Goal: Information Seeking & Learning: Find specific page/section

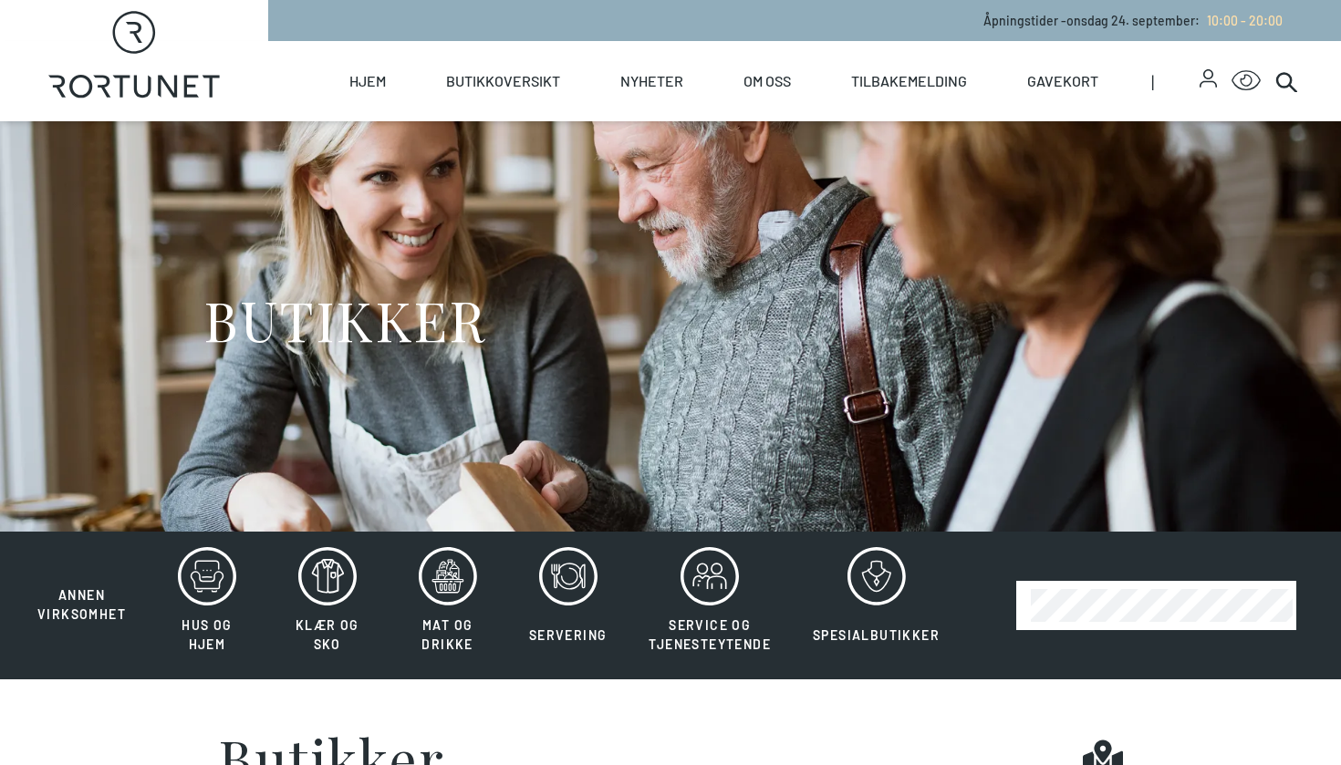
click at [0, 0] on link "Butikker" at bounding box center [0, 0] width 0 height 0
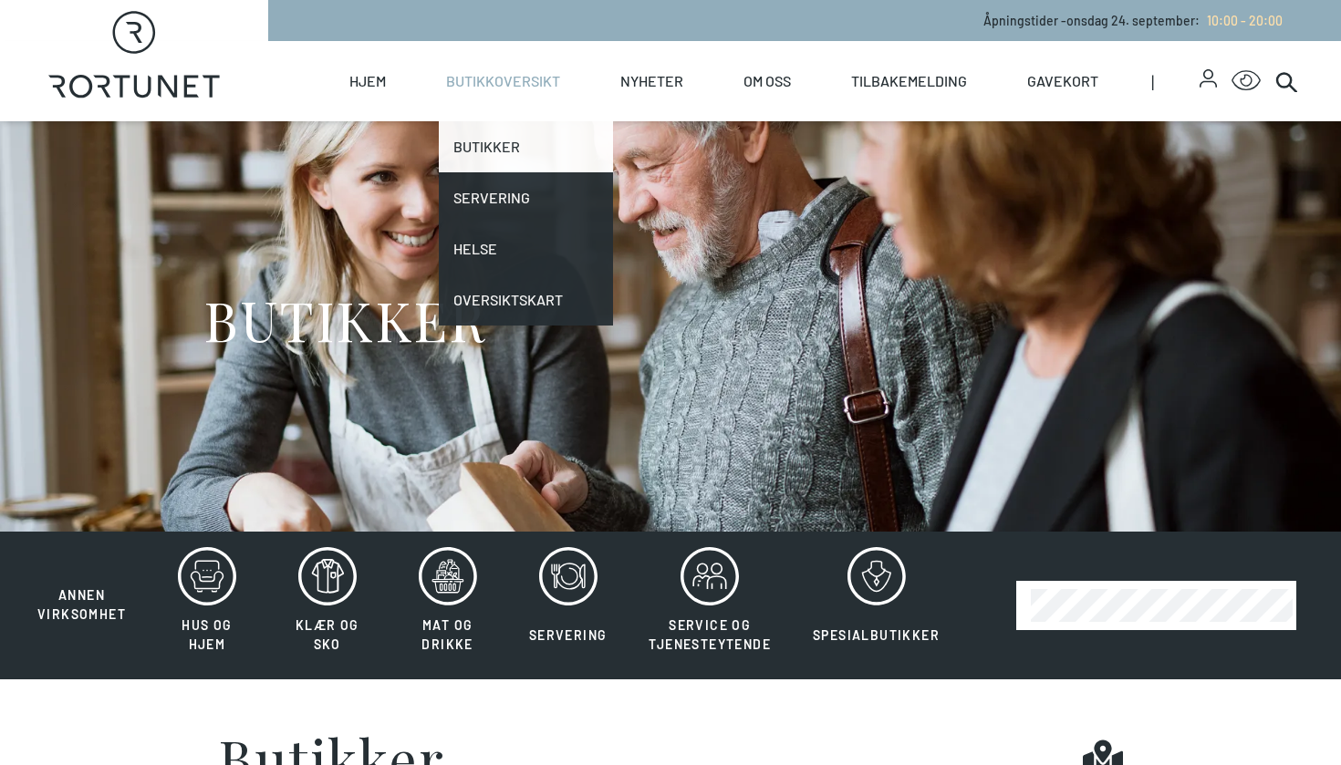
click at [491, 145] on link "Butikker" at bounding box center [526, 146] width 174 height 51
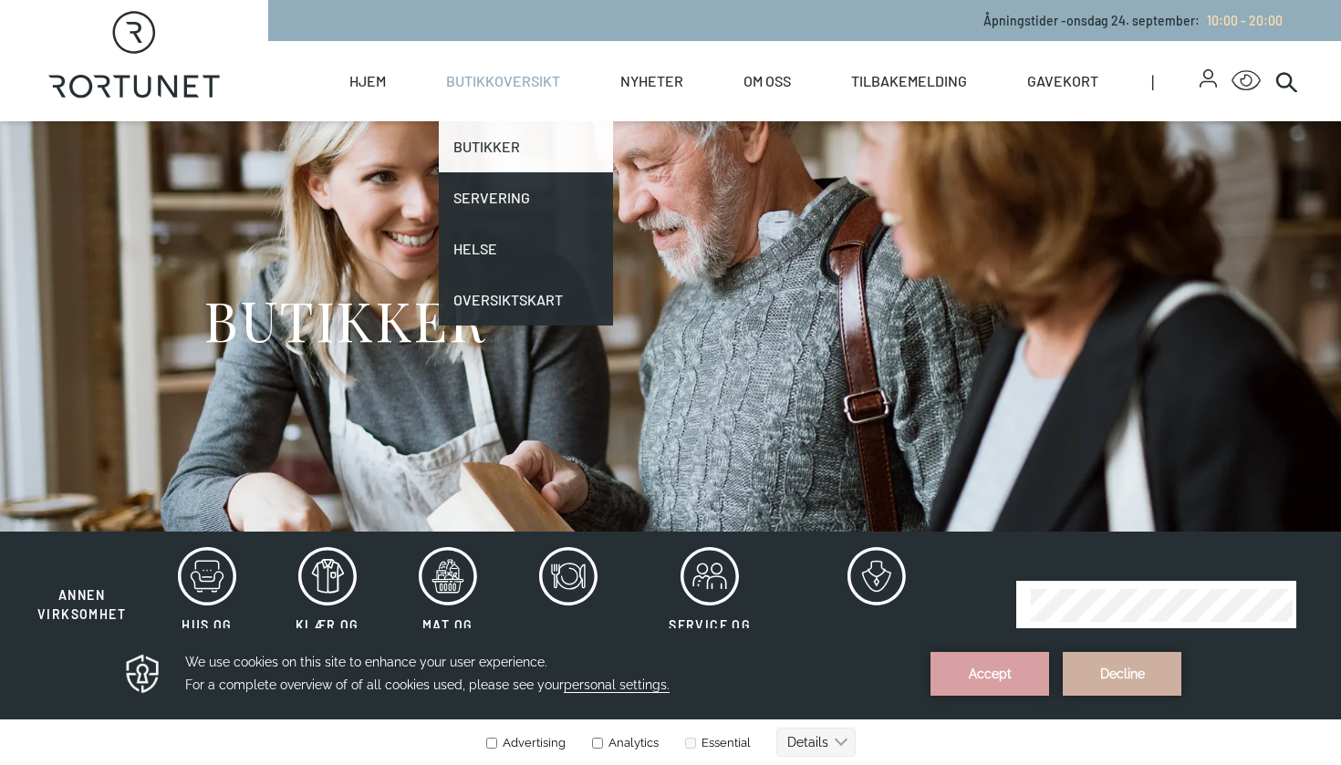
click at [495, 144] on link "Butikker" at bounding box center [526, 146] width 174 height 51
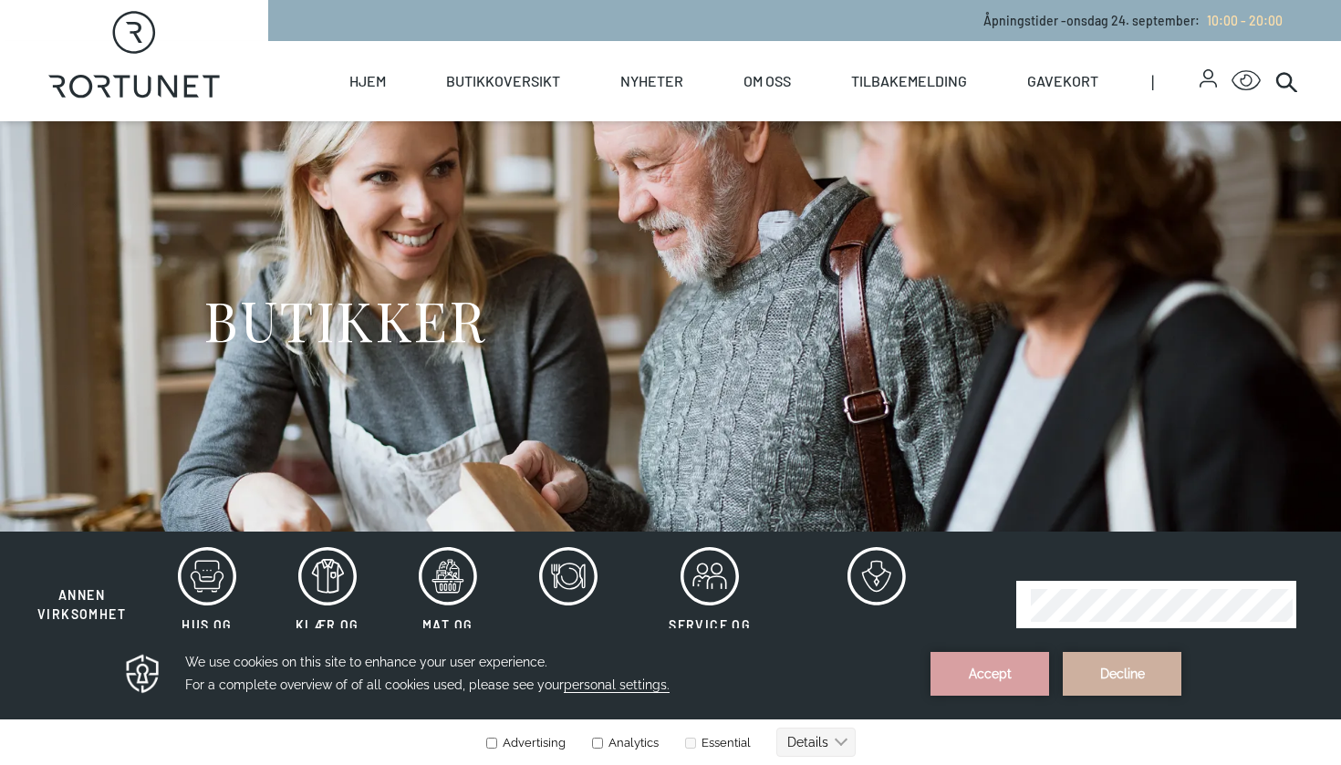
click at [319, 57] on div "Hjem Butikkoversikt Butikker Servering Helse Oversiktskart Nyheter Nyheter Arra…" at bounding box center [782, 81] width 1029 height 80
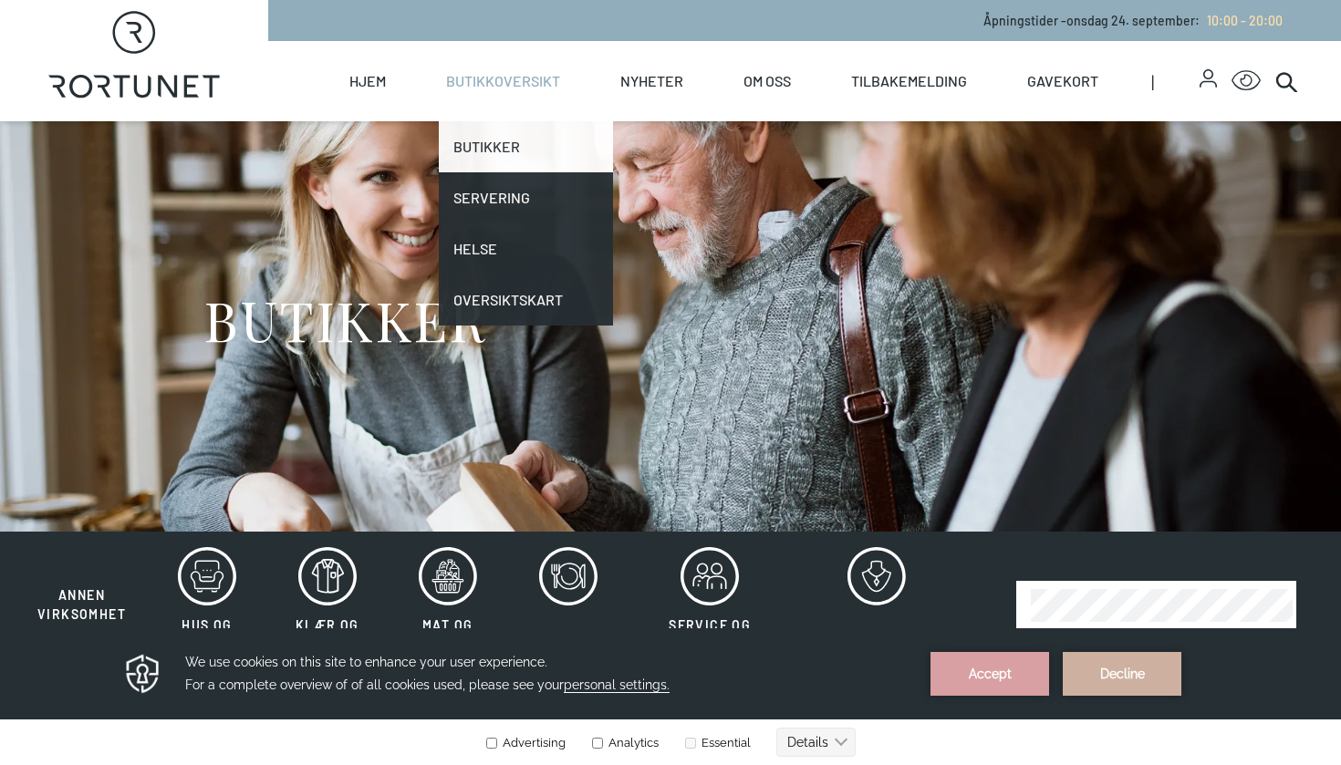
click at [470, 151] on link "Butikker" at bounding box center [526, 146] width 174 height 51
drag, startPoint x: 470, startPoint y: 151, endPoint x: 456, endPoint y: 152, distance: 13.7
click at [470, 151] on link "Butikker" at bounding box center [526, 146] width 174 height 51
click at [456, 152] on link "Butikker" at bounding box center [526, 146] width 174 height 51
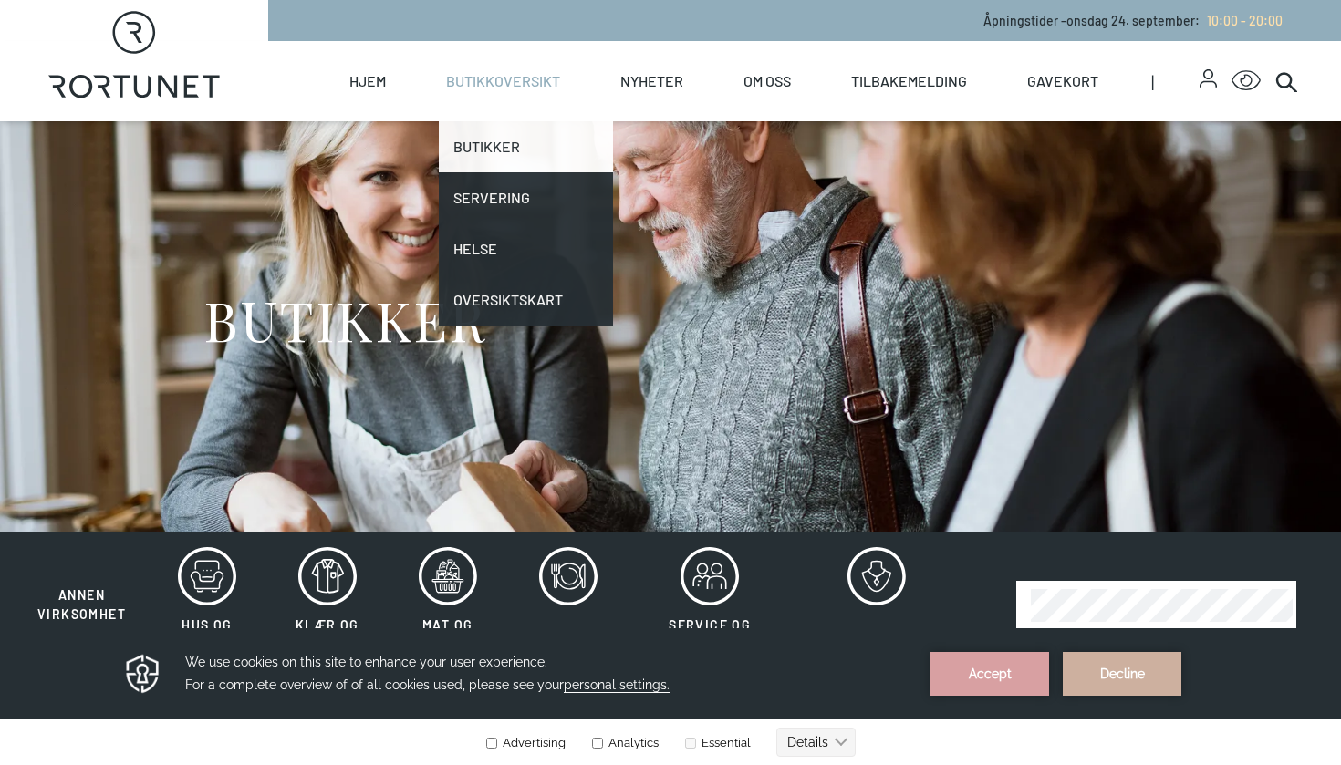
click at [452, 152] on link "Butikker" at bounding box center [526, 146] width 174 height 51
click at [452, 153] on link "Butikker" at bounding box center [526, 146] width 174 height 51
click at [446, 156] on link "Butikker" at bounding box center [526, 146] width 174 height 51
click at [447, 157] on link "Butikker" at bounding box center [526, 146] width 174 height 51
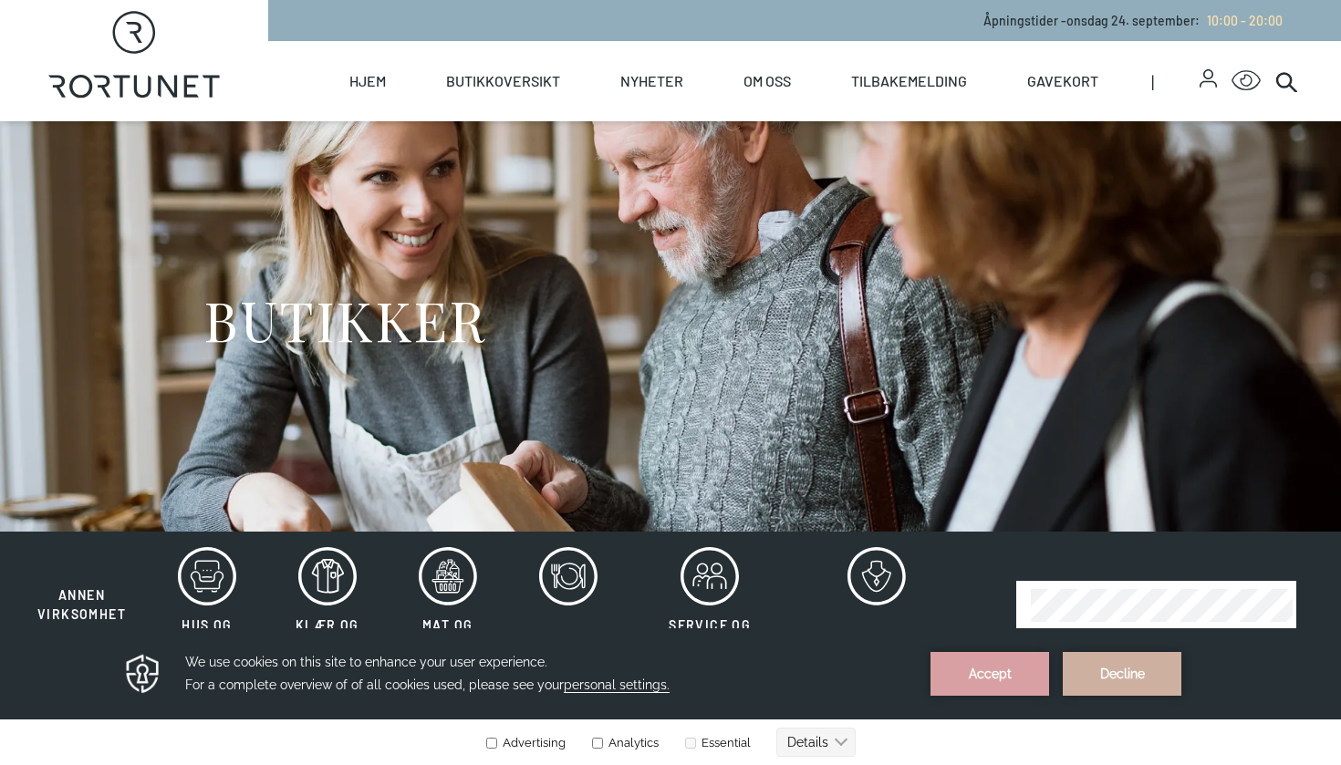
drag, startPoint x: 447, startPoint y: 157, endPoint x: 433, endPoint y: 166, distance: 16.4
click at [428, 166] on div "BUTIKKER" at bounding box center [670, 326] width 934 height 410
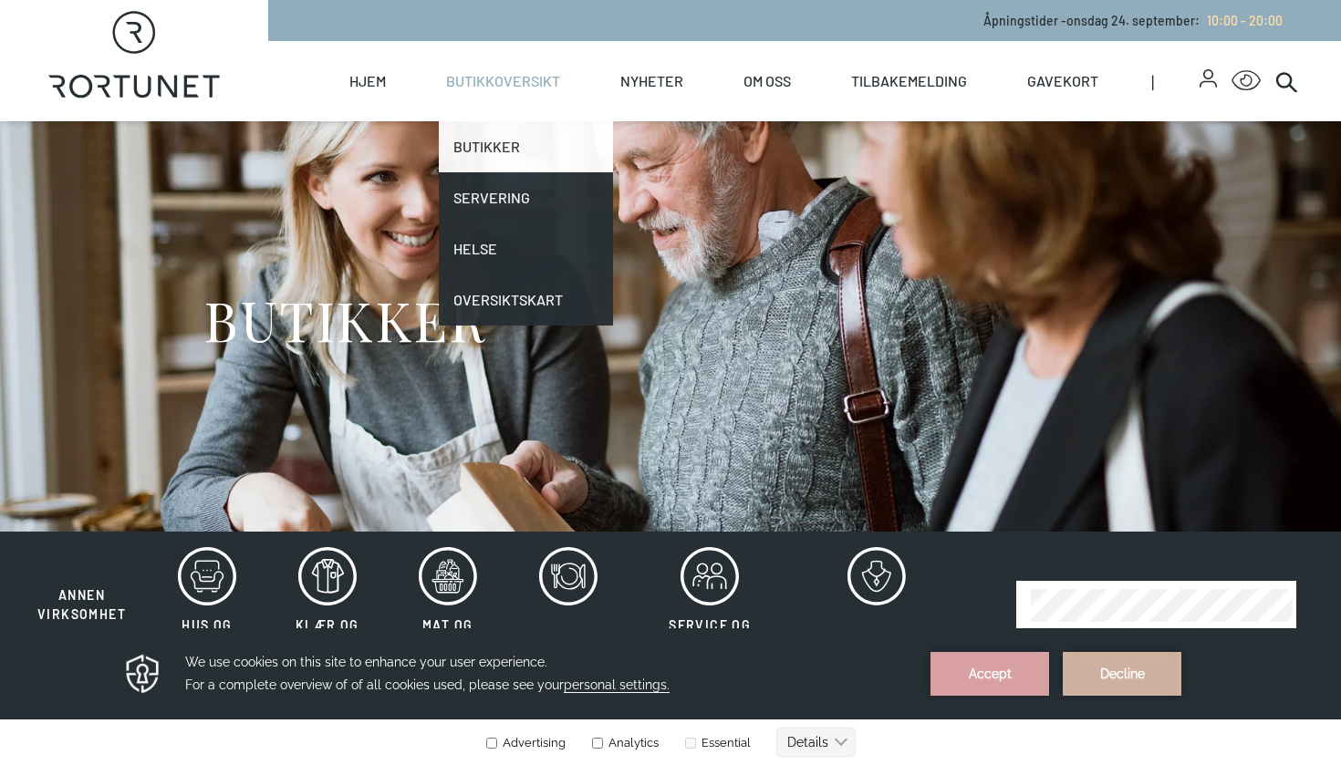
click at [507, 163] on link "Butikker" at bounding box center [526, 146] width 174 height 51
click at [508, 163] on link "Butikker" at bounding box center [526, 146] width 174 height 51
click at [505, 163] on link "Butikker" at bounding box center [526, 146] width 174 height 51
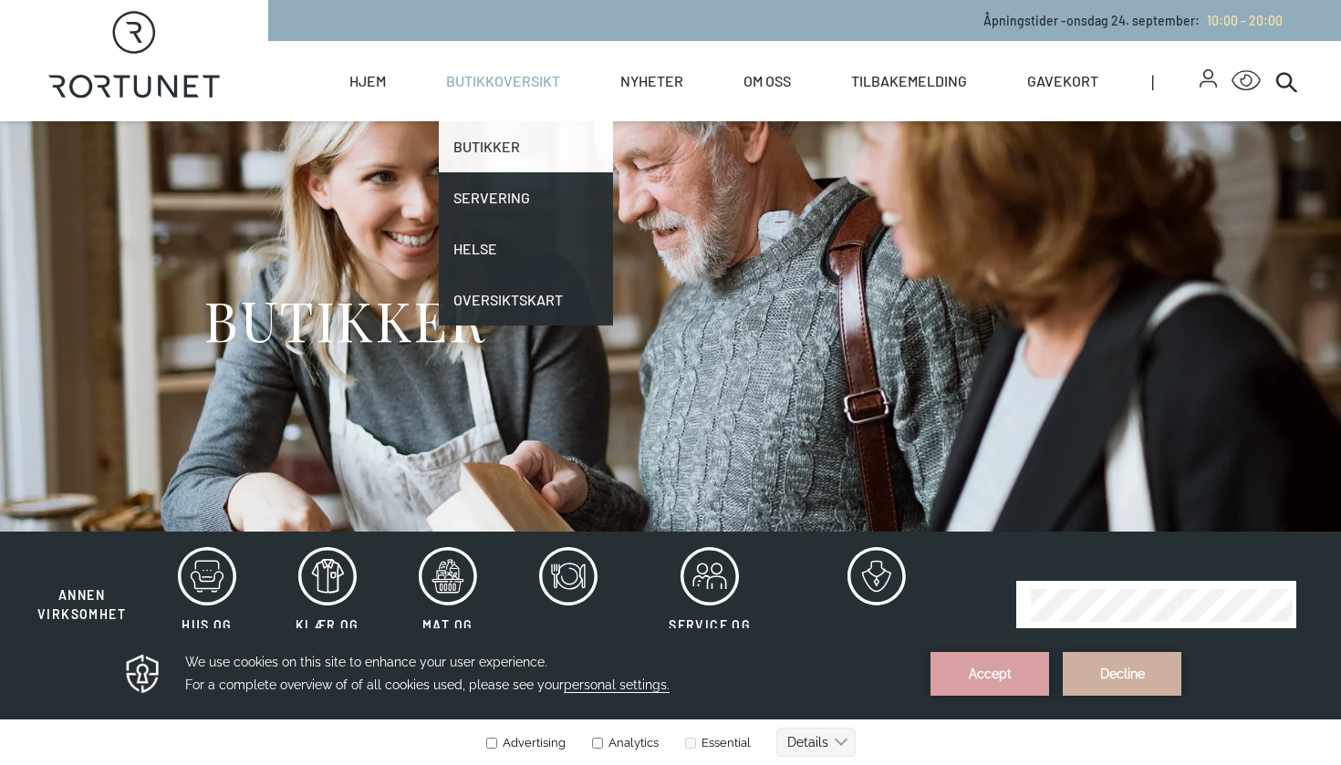
click at [505, 163] on link "Butikker" at bounding box center [526, 146] width 174 height 51
click at [505, 164] on link "Butikker" at bounding box center [526, 146] width 174 height 51
click at [502, 162] on link "Butikker" at bounding box center [526, 146] width 174 height 51
click at [509, 71] on link "Butikkoversikt" at bounding box center [503, 81] width 114 height 80
click at [497, 150] on link "Butikker" at bounding box center [526, 146] width 174 height 51
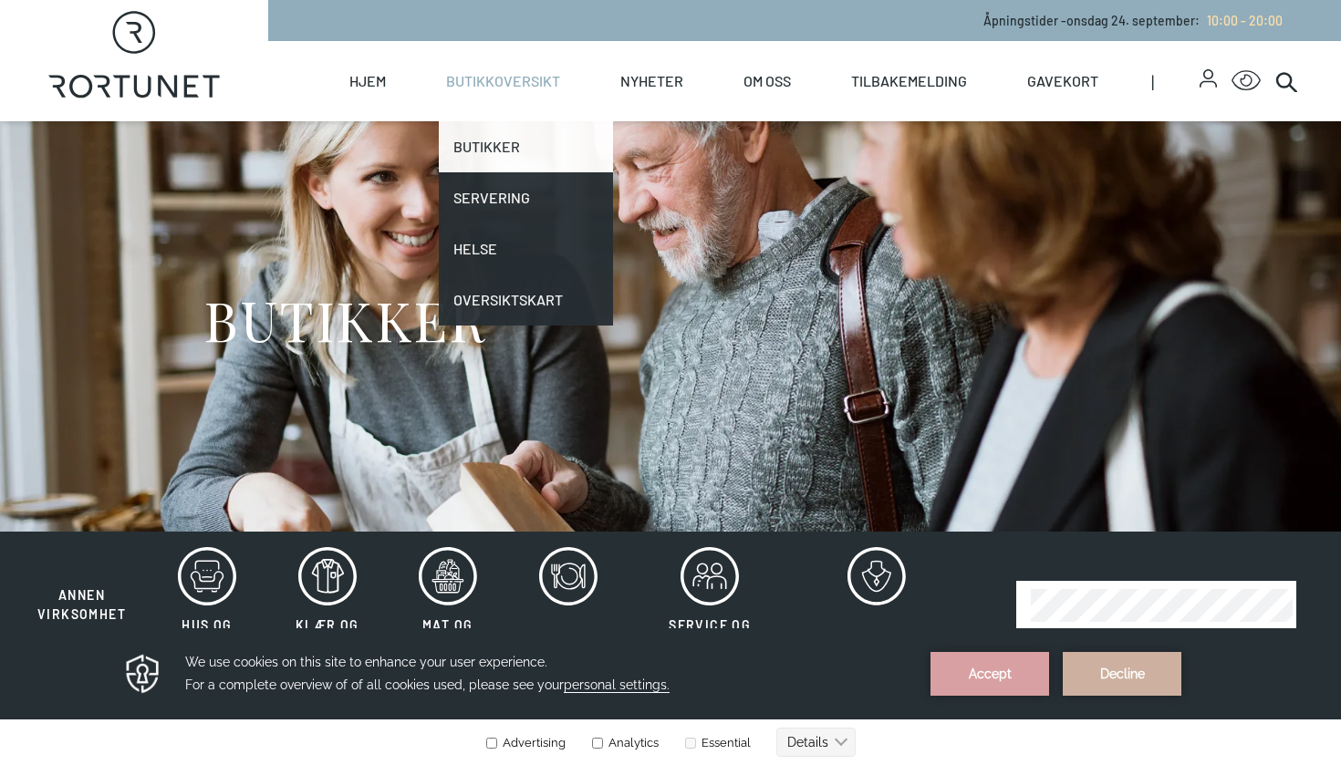
click at [516, 141] on link "Butikker" at bounding box center [526, 146] width 174 height 51
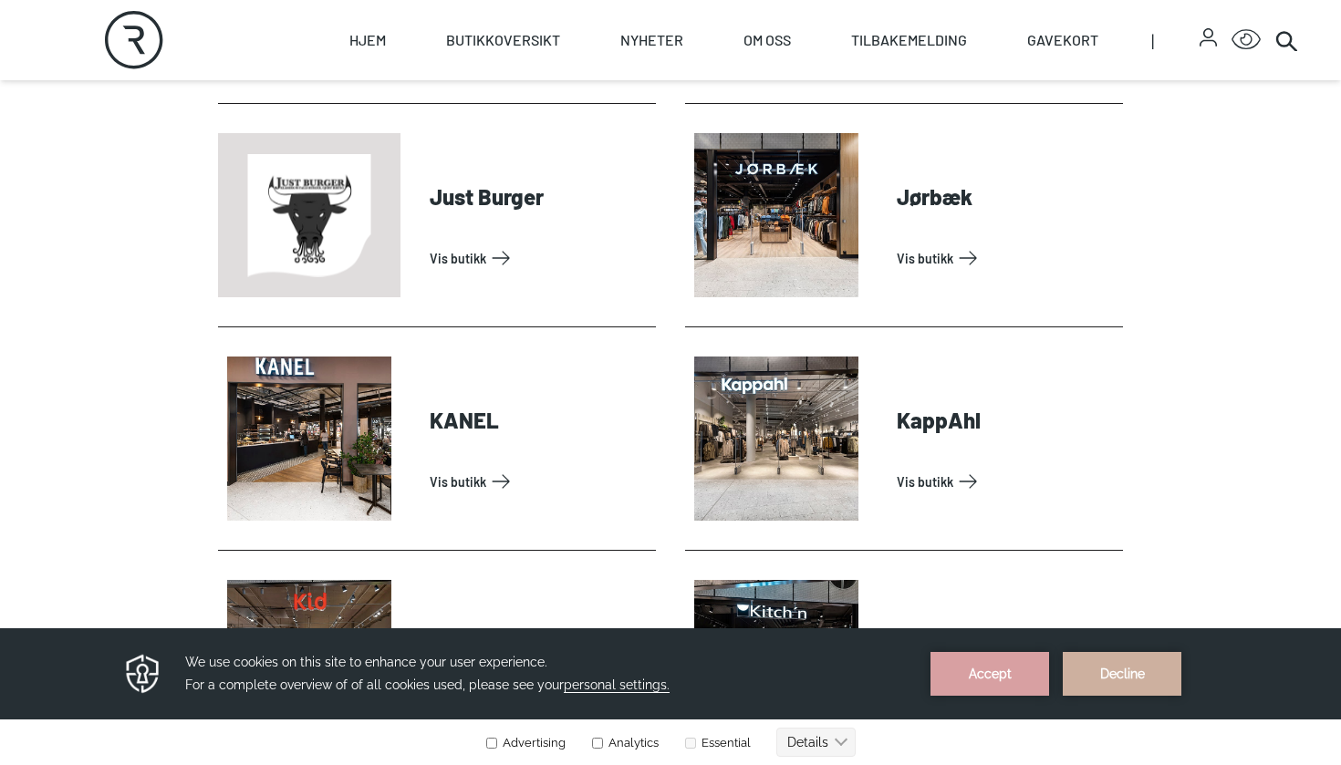
scroll to position [1748, 0]
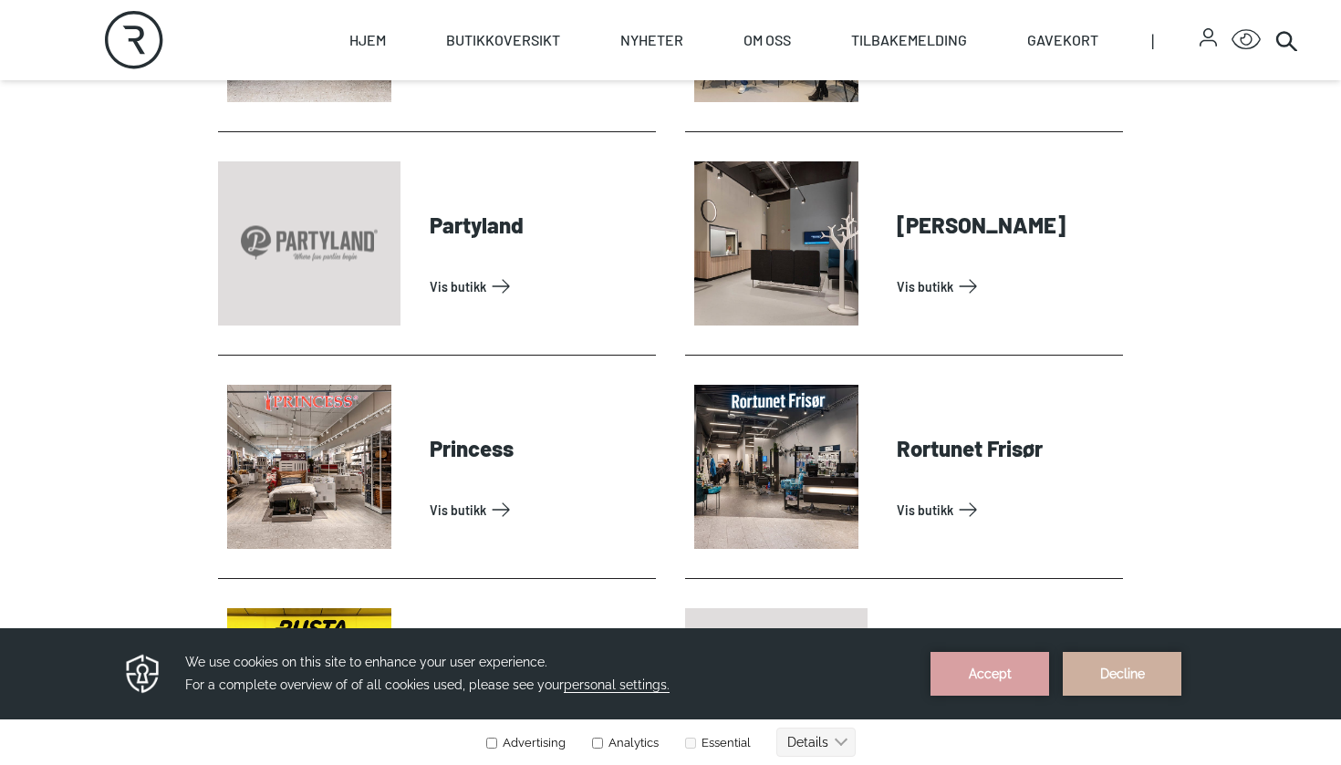
scroll to position [4080, 0]
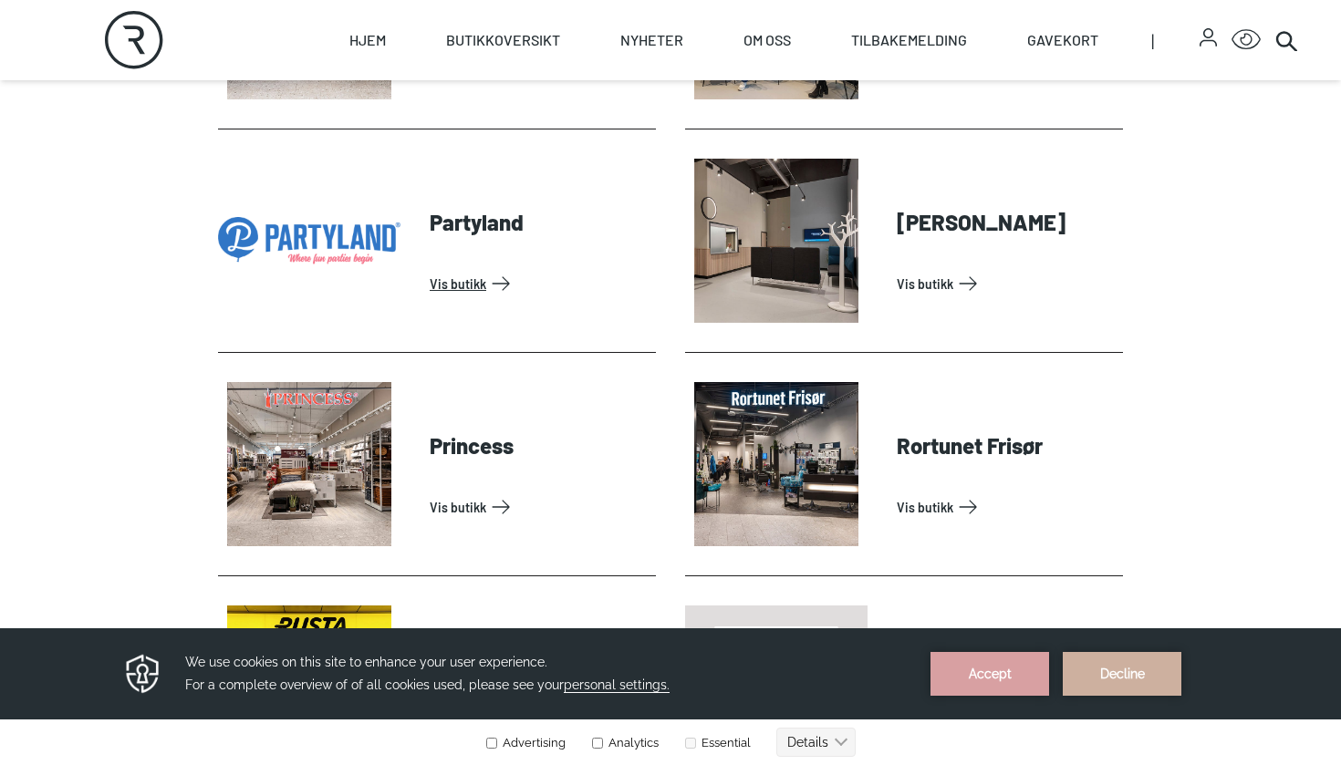
click at [529, 269] on link "Vis butikk" at bounding box center [539, 283] width 219 height 29
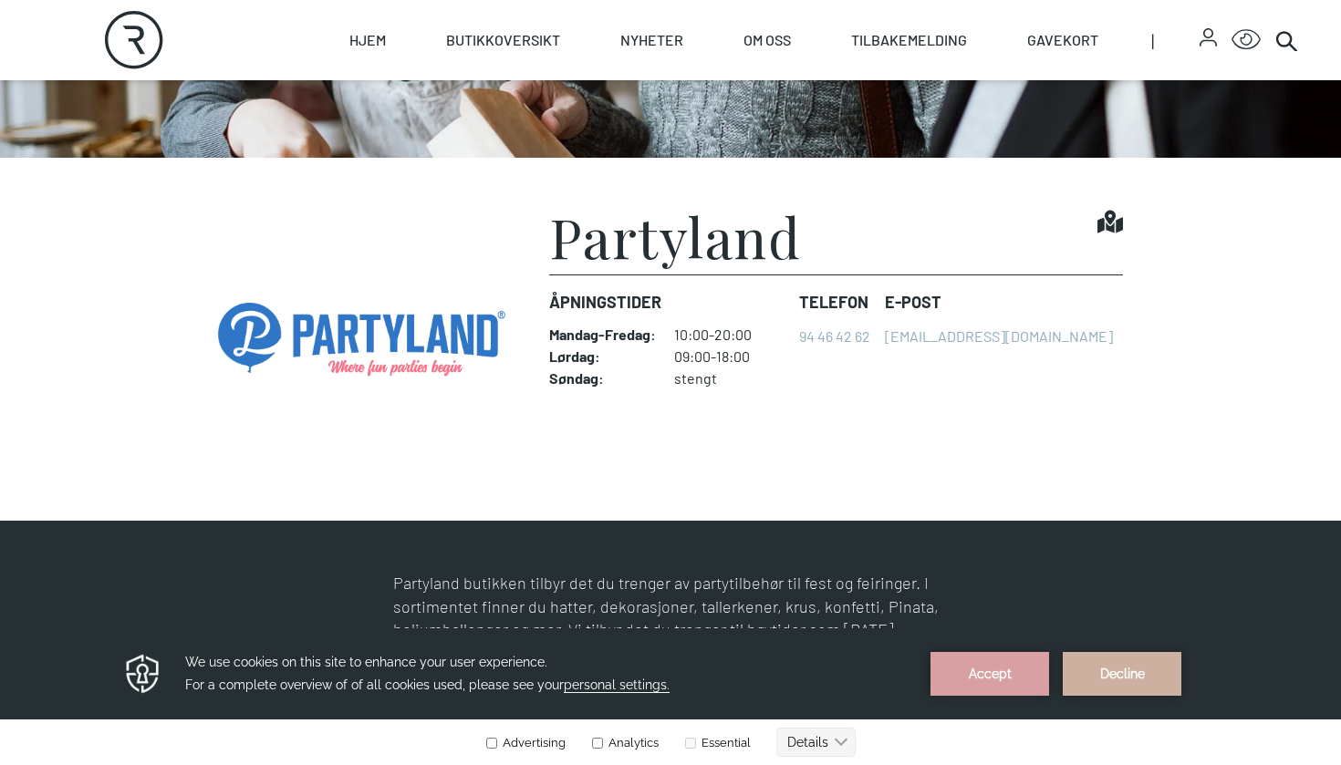
scroll to position [400, 0]
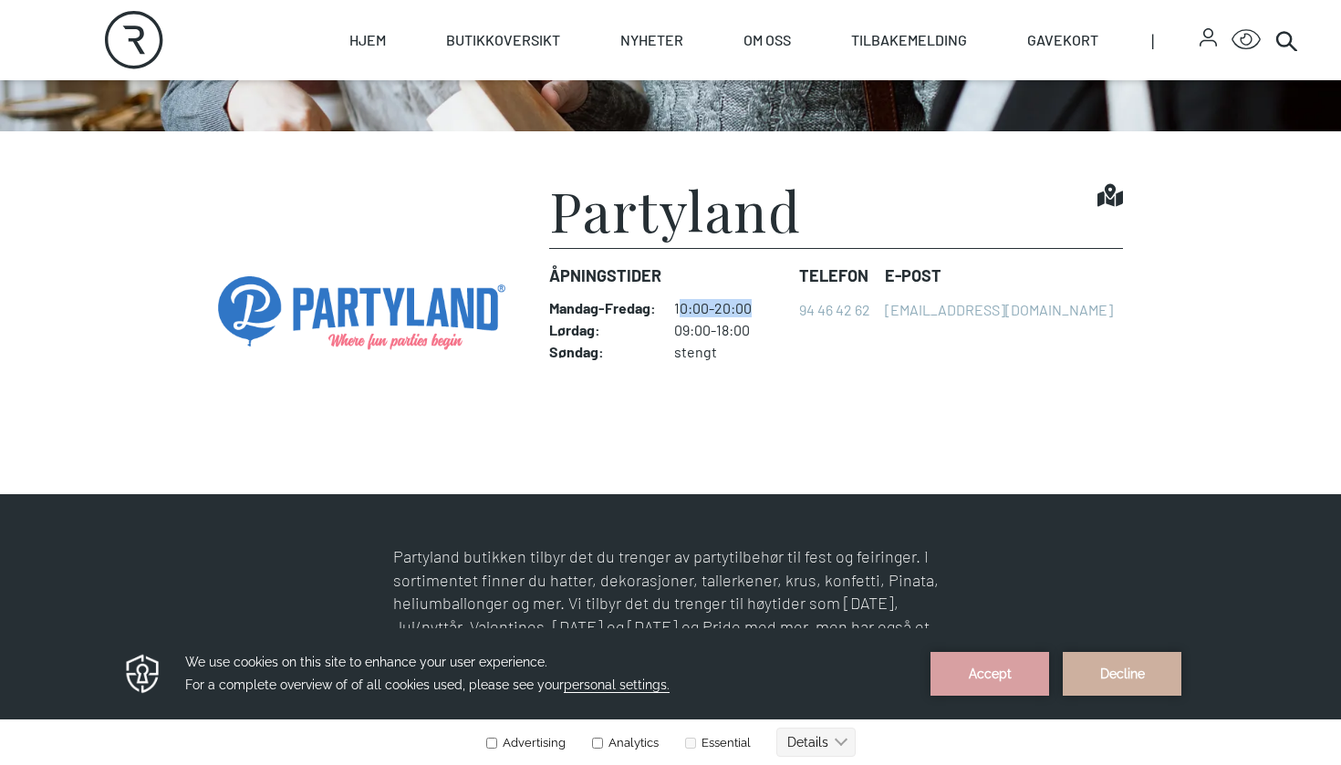
drag, startPoint x: 677, startPoint y: 316, endPoint x: 752, endPoint y: 311, distance: 75.8
click at [754, 313] on dd "10:00-20:00" at bounding box center [729, 308] width 110 height 18
click at [752, 311] on dd "10:00-20:00" at bounding box center [729, 308] width 110 height 18
drag, startPoint x: 752, startPoint y: 311, endPoint x: 318, endPoint y: 127, distance: 471.6
click at [728, 285] on div "Åpningstider Mandag - Fredag : 10:00-20:00 Lørdag : 09:00-18:00 Søndag : stengt" at bounding box center [666, 312] width 235 height 127
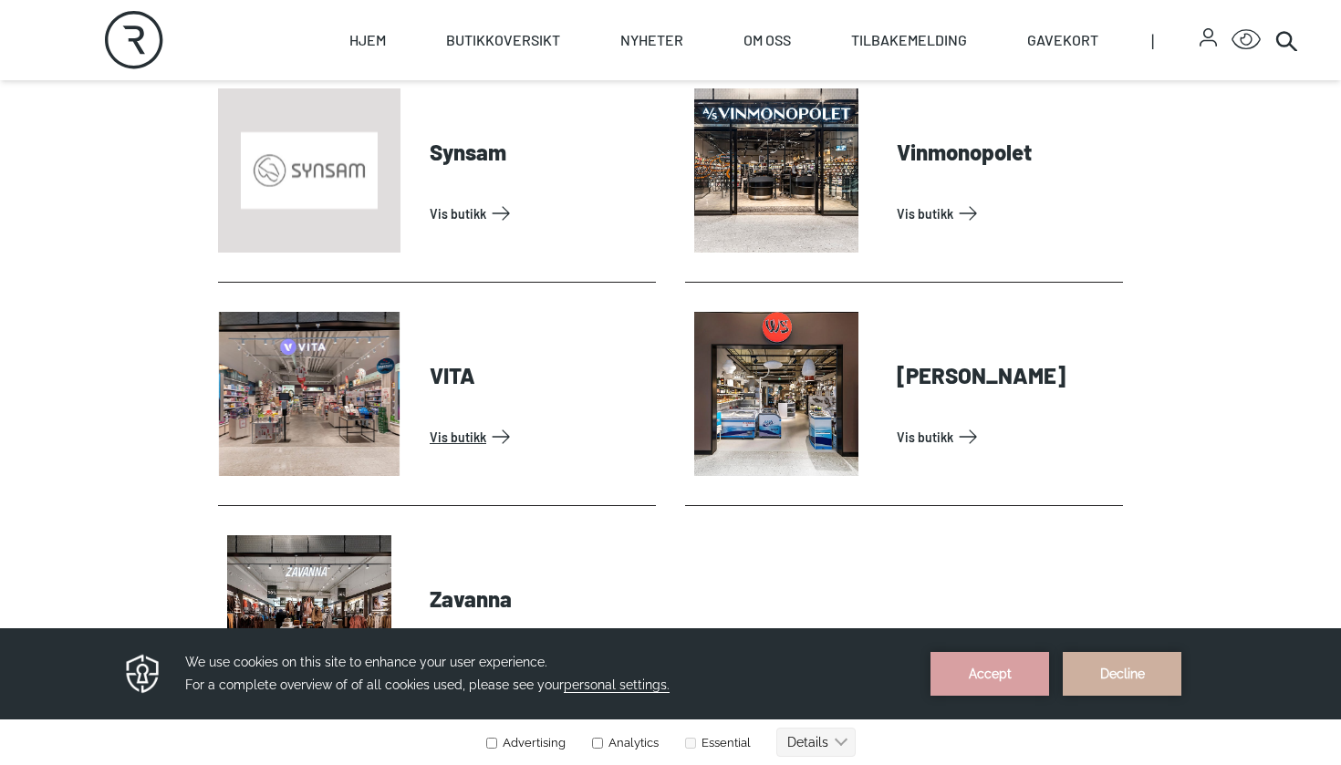
scroll to position [5673, 0]
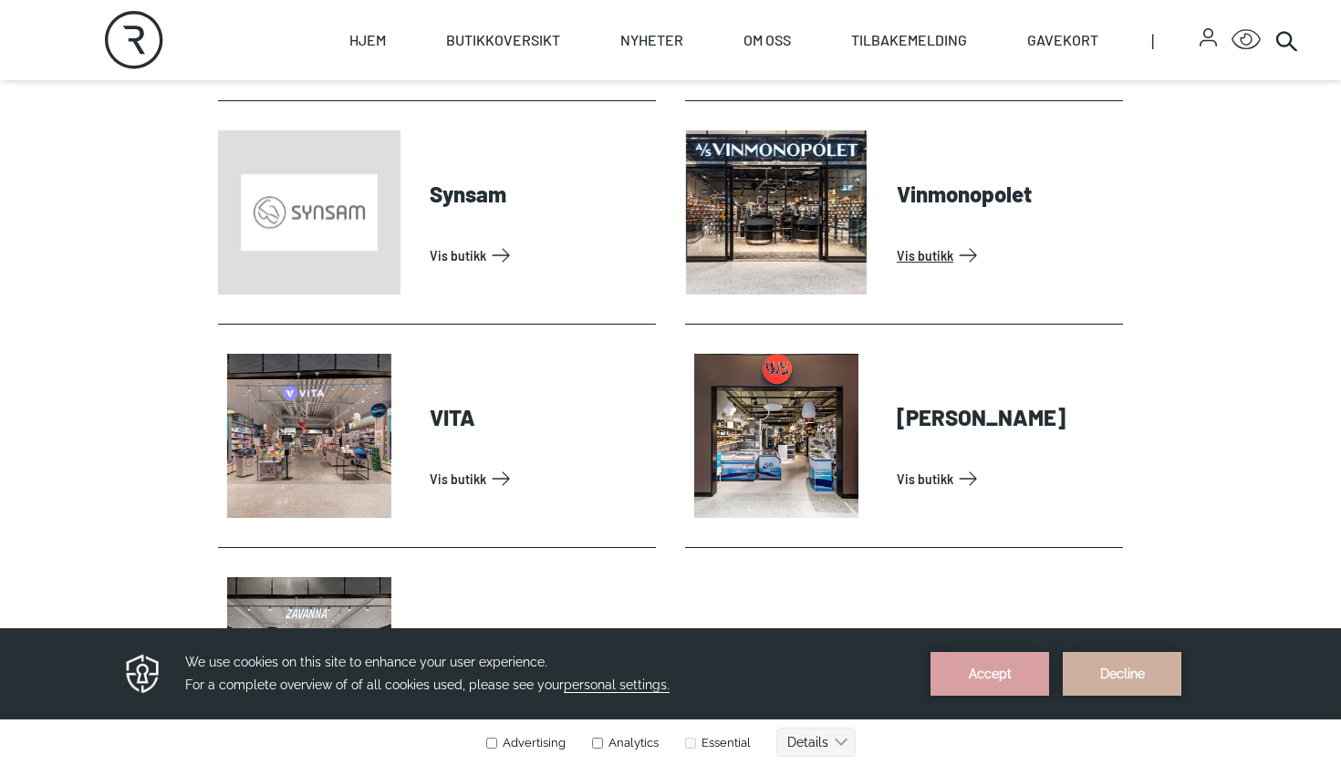
click at [896, 265] on link "Vis butikk" at bounding box center [1005, 255] width 219 height 29
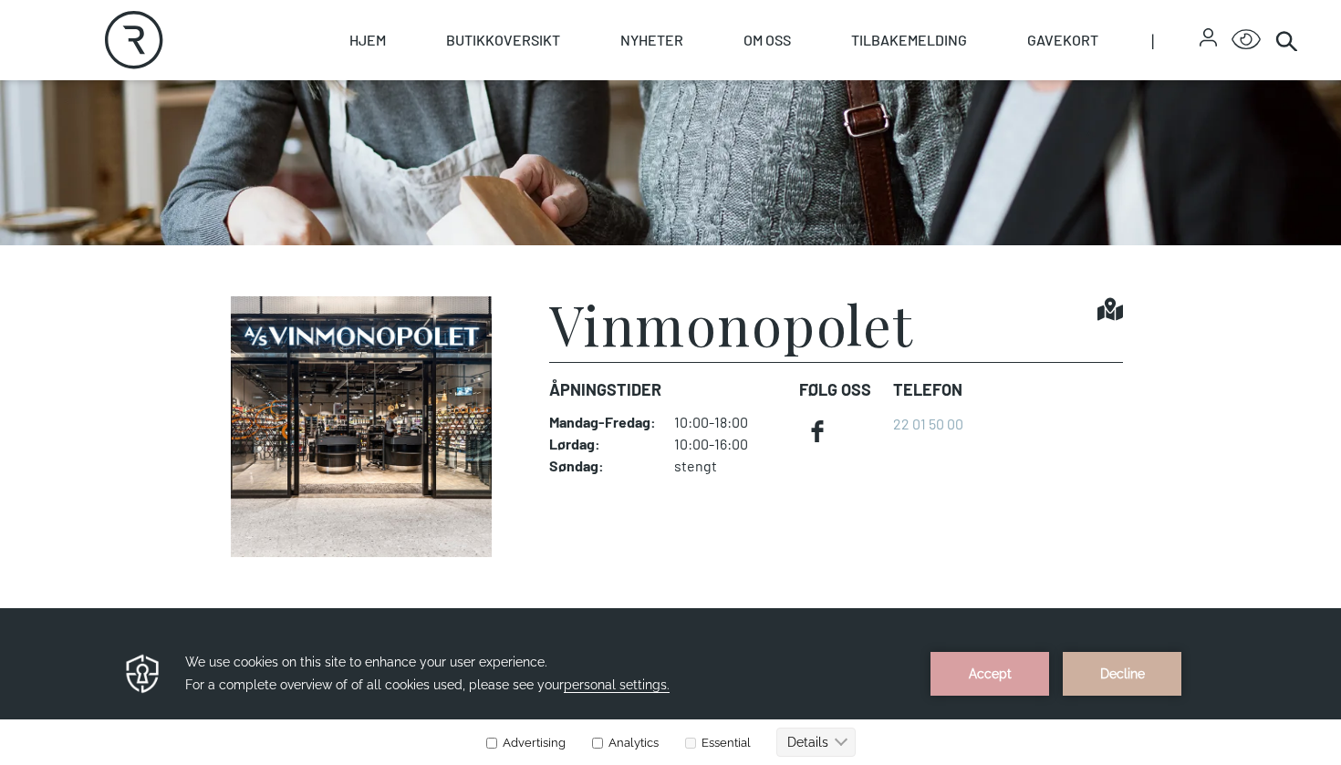
scroll to position [296, 0]
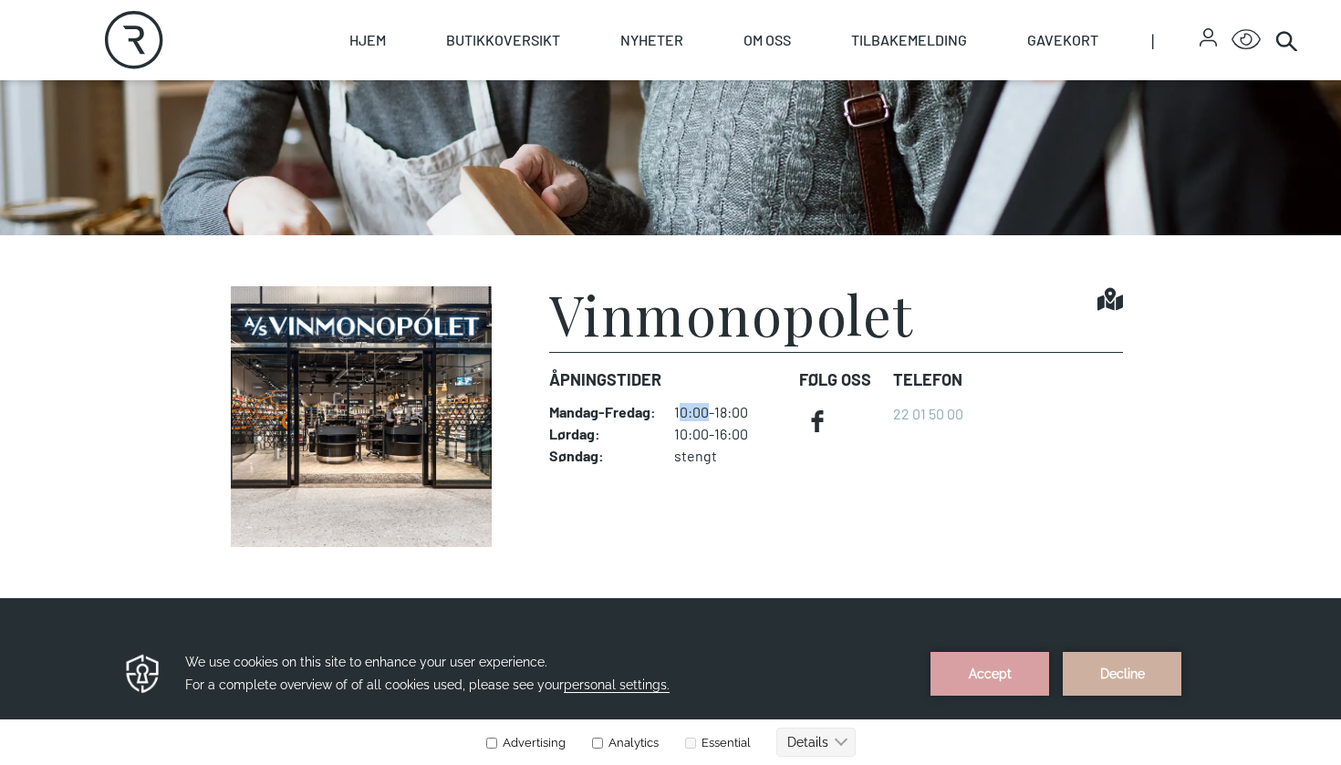
drag, startPoint x: 681, startPoint y: 412, endPoint x: 724, endPoint y: 413, distance: 42.9
click at [717, 412] on dd "10:00-18:00" at bounding box center [729, 412] width 110 height 18
click at [724, 416] on dd "10:00-18:00" at bounding box center [729, 412] width 110 height 18
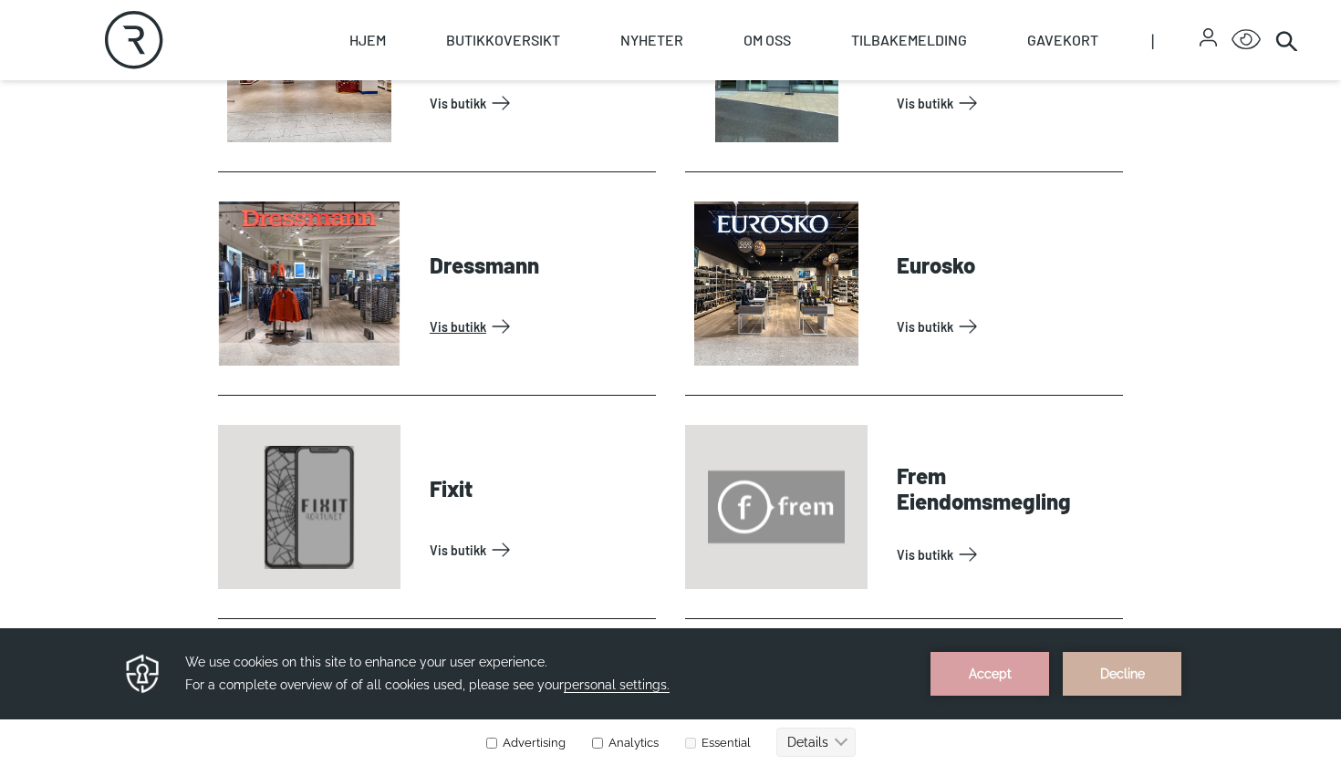
scroll to position [1019, 0]
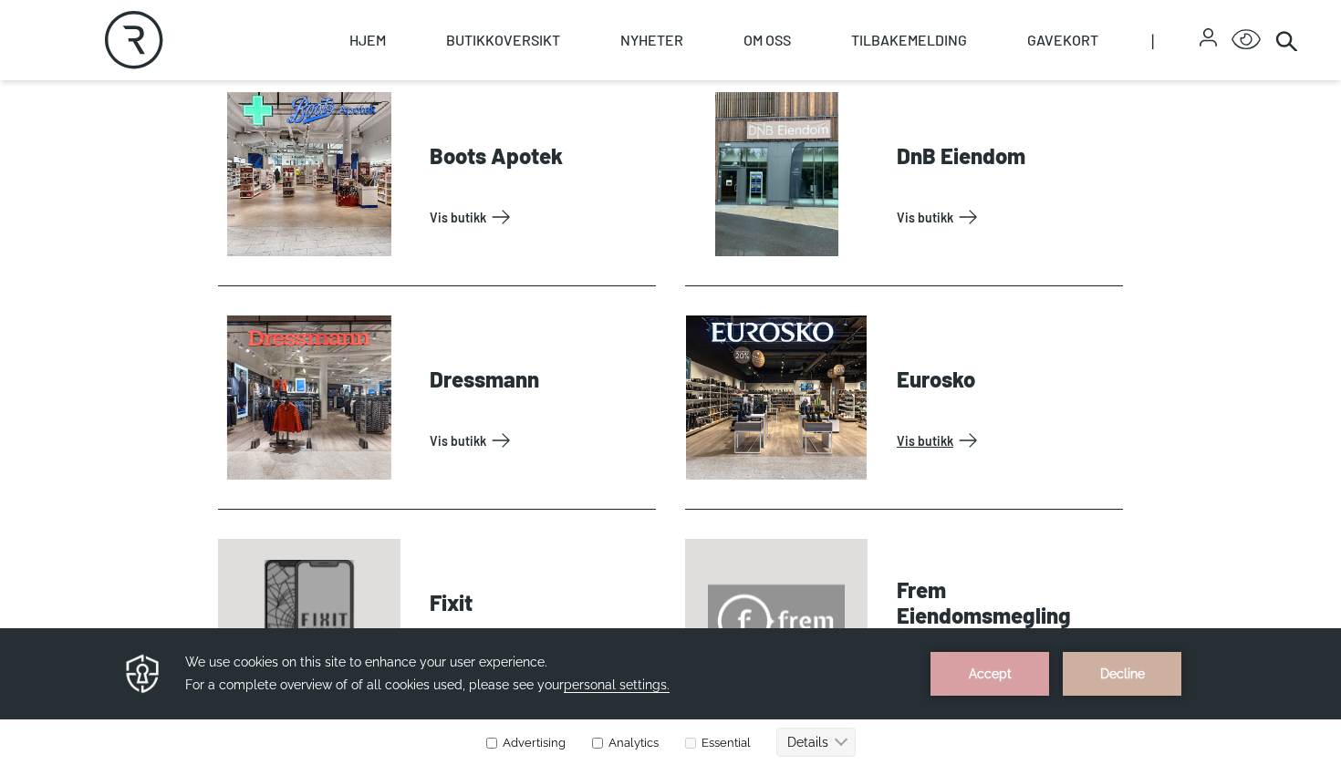
click at [896, 426] on link "Vis butikk" at bounding box center [1005, 440] width 219 height 29
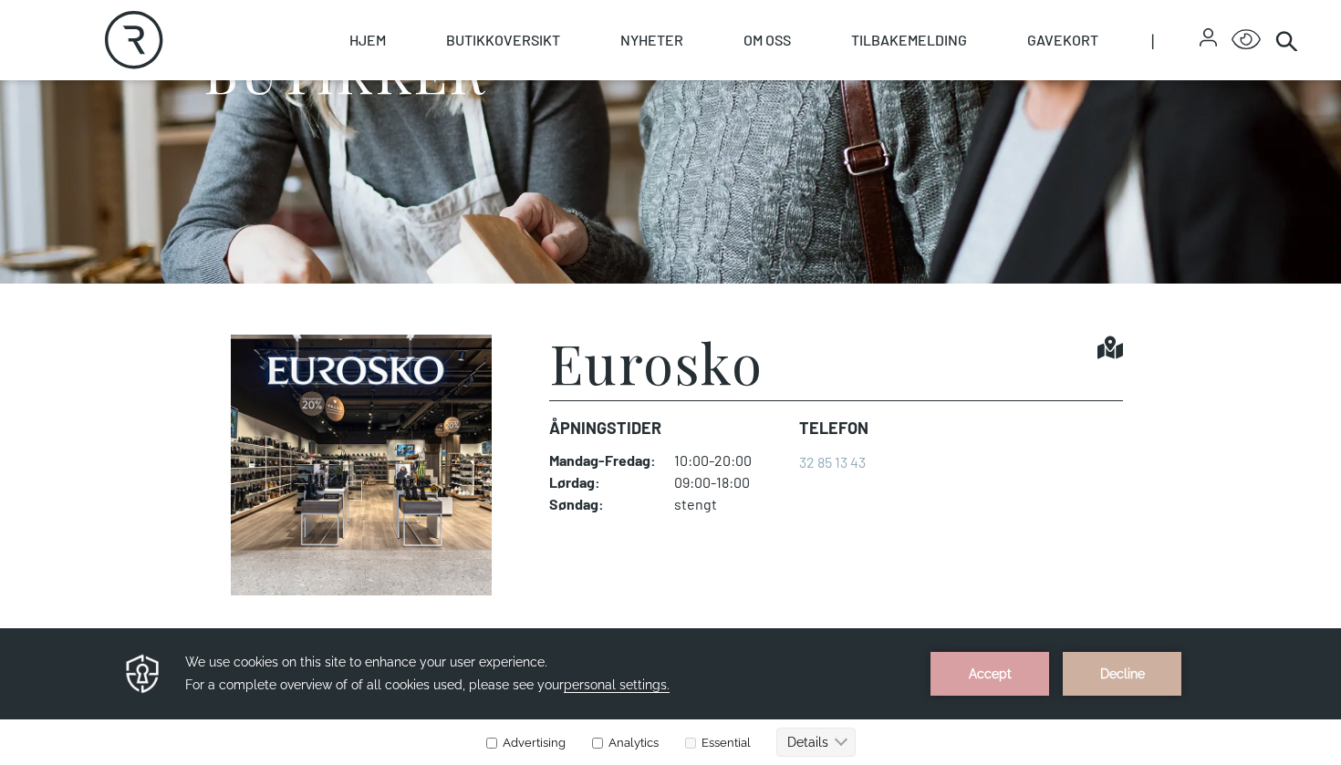
scroll to position [249, 0]
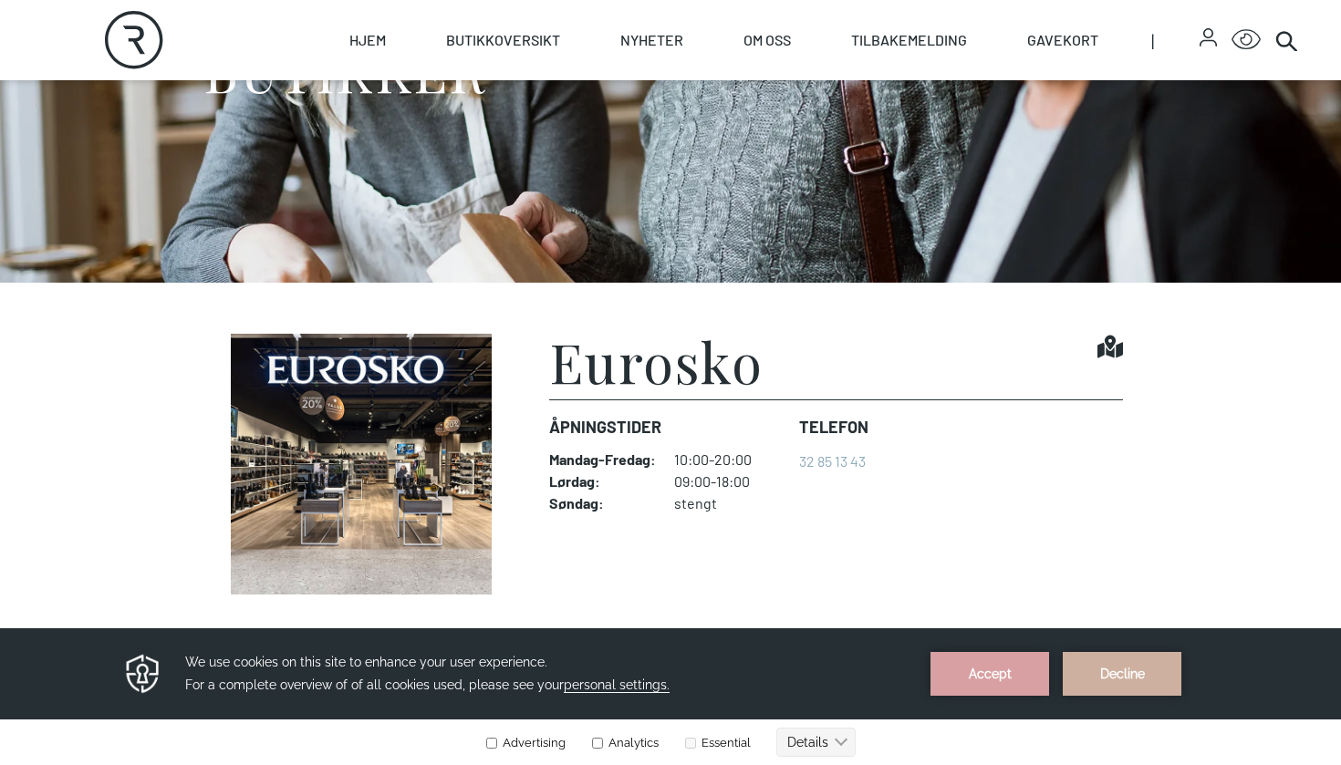
click at [426, 464] on img at bounding box center [361, 464] width 287 height 261
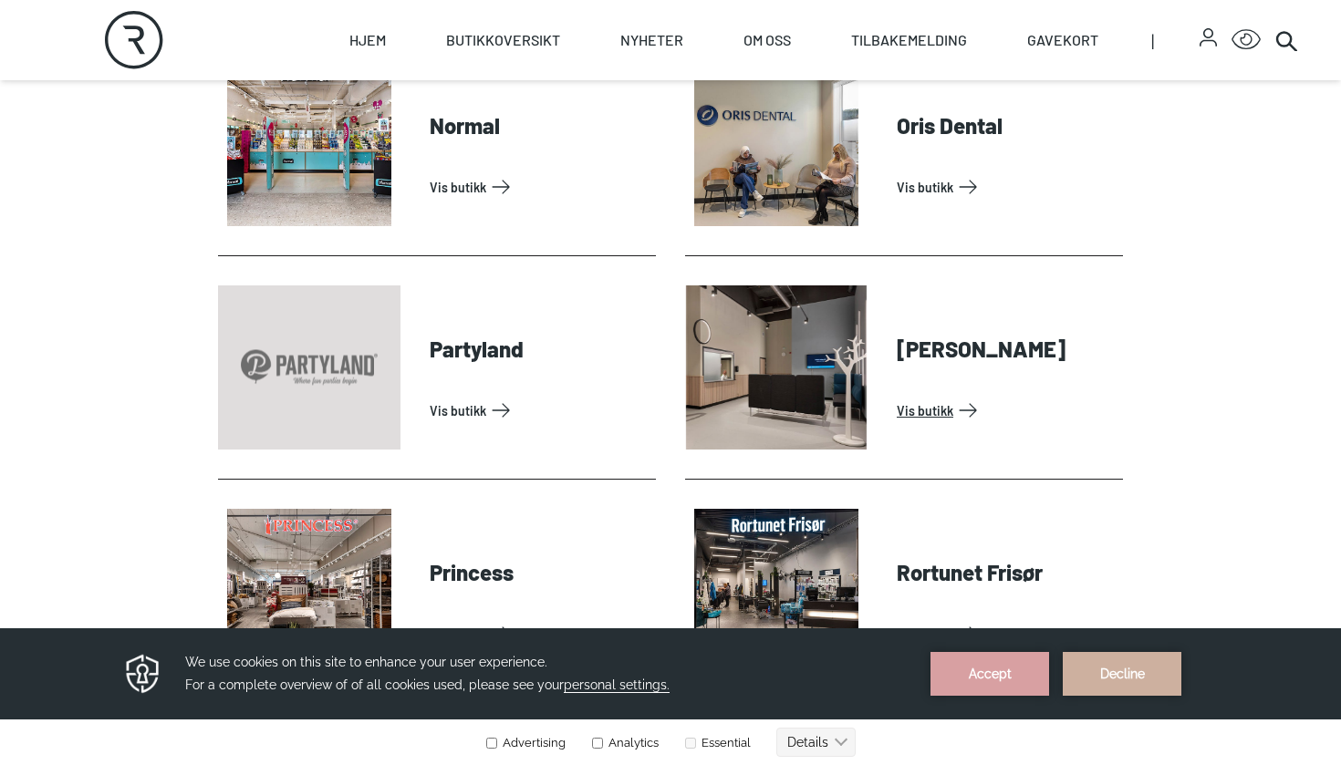
scroll to position [4279, 0]
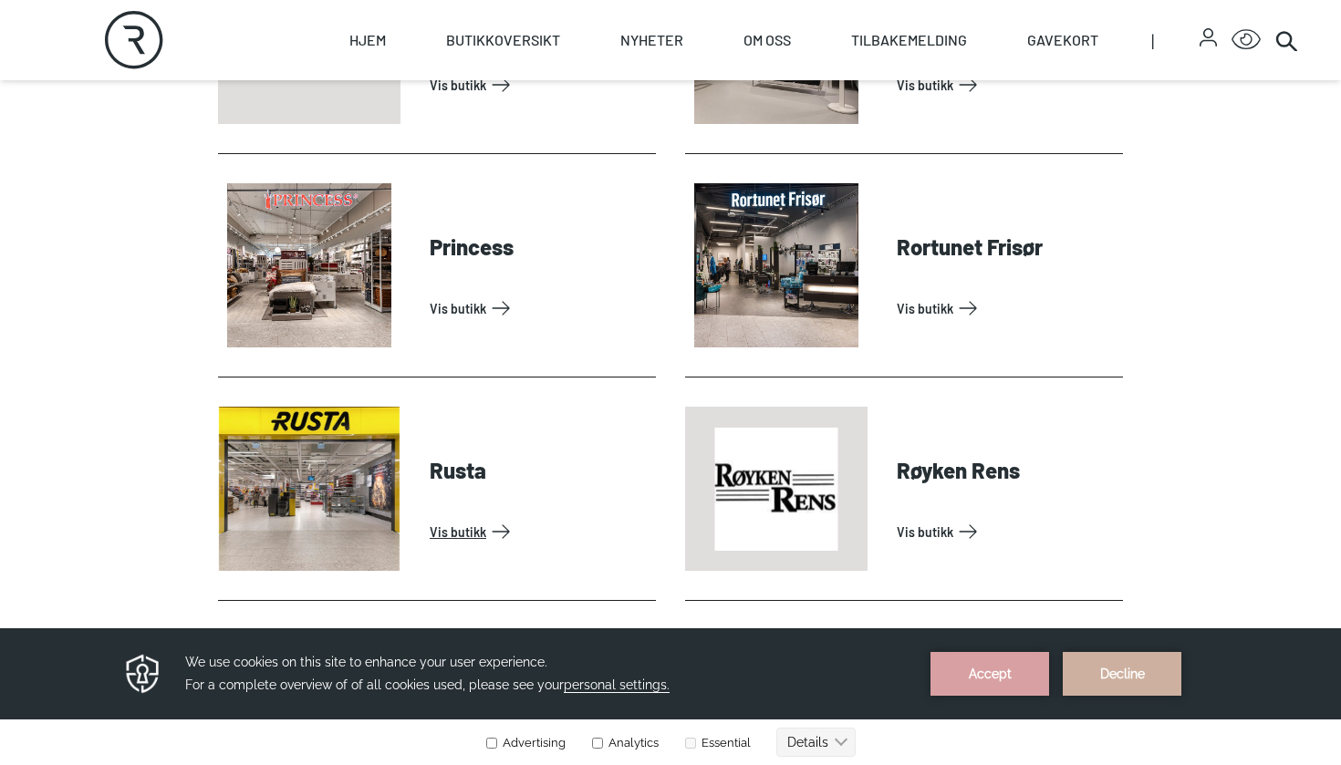
click at [445, 517] on link "Vis butikk" at bounding box center [539, 531] width 219 height 29
